Goal: Task Accomplishment & Management: Manage account settings

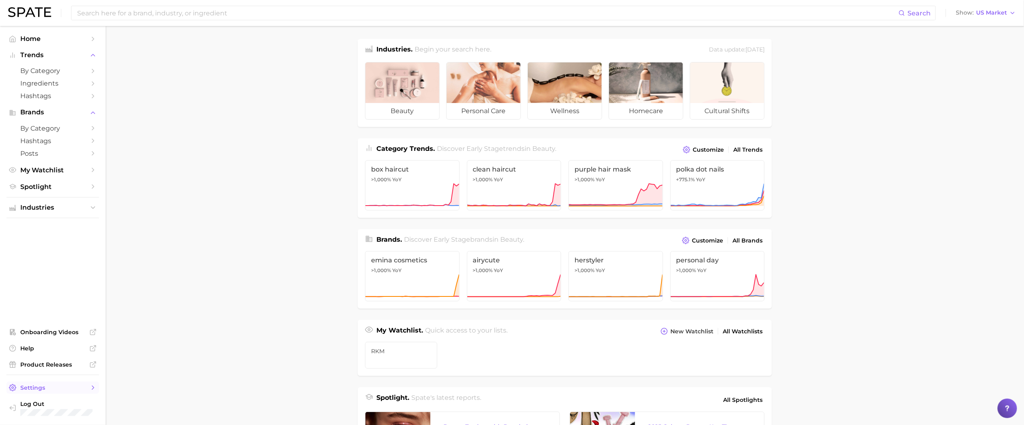
click at [43, 388] on span "Settings" at bounding box center [52, 387] width 65 height 7
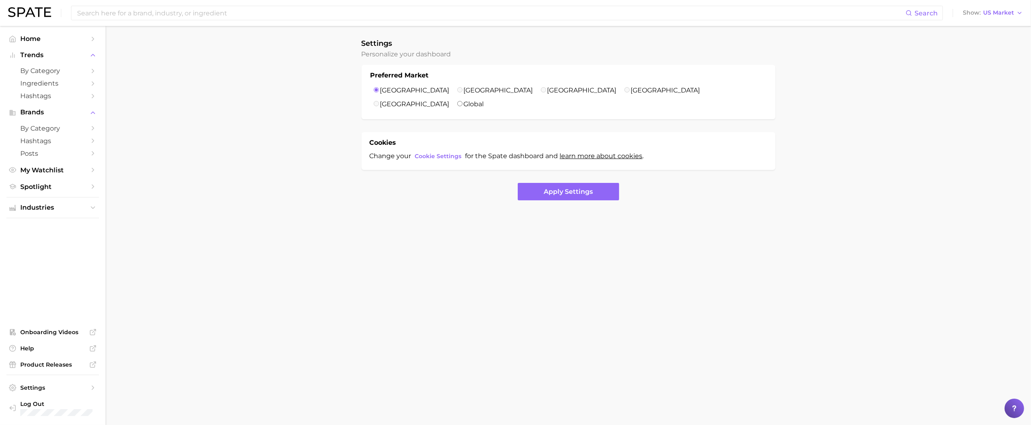
click at [635, 352] on body "Search Show US Market Home Trends by Category Ingredients Hashtags Brands by Ca…" at bounding box center [515, 212] width 1031 height 425
click at [33, 400] on link "Log Out" at bounding box center [52, 408] width 93 height 21
